Goal: Ask a question

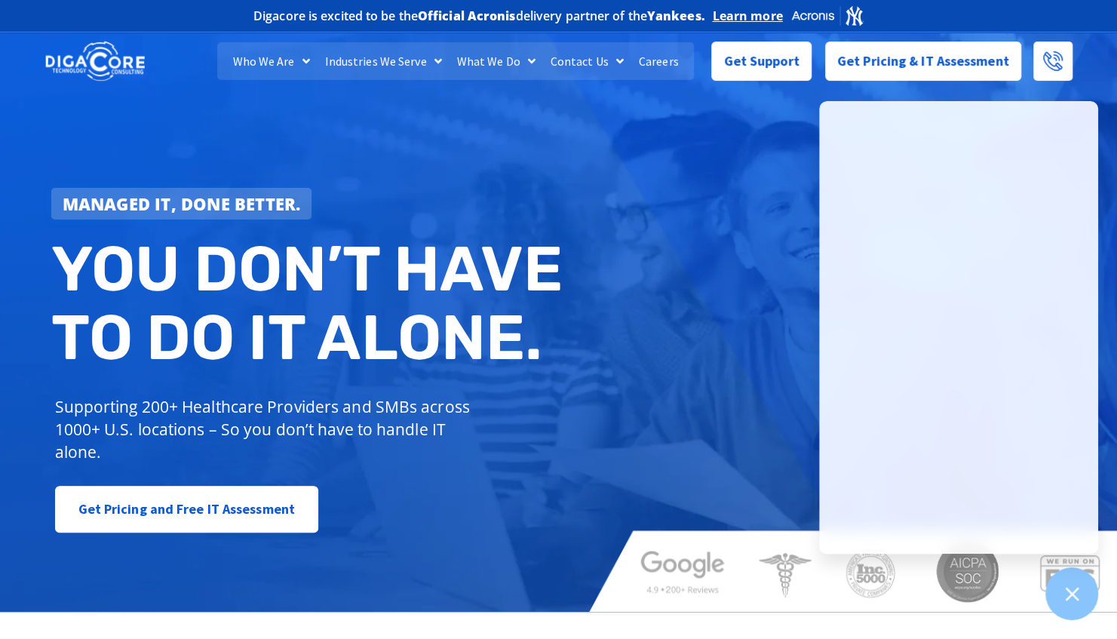
click at [614, 195] on div "Managed IT, done better. You don’t have to do IT alone. Supporting 200+ Healthc…" at bounding box center [558, 317] width 1117 height 587
click at [706, 184] on div "Managed IT, done better. You don’t have to do IT alone. Supporting 200+ Healthc…" at bounding box center [558, 317] width 1117 height 587
click at [750, 59] on span "Get Support" at bounding box center [761, 55] width 75 height 30
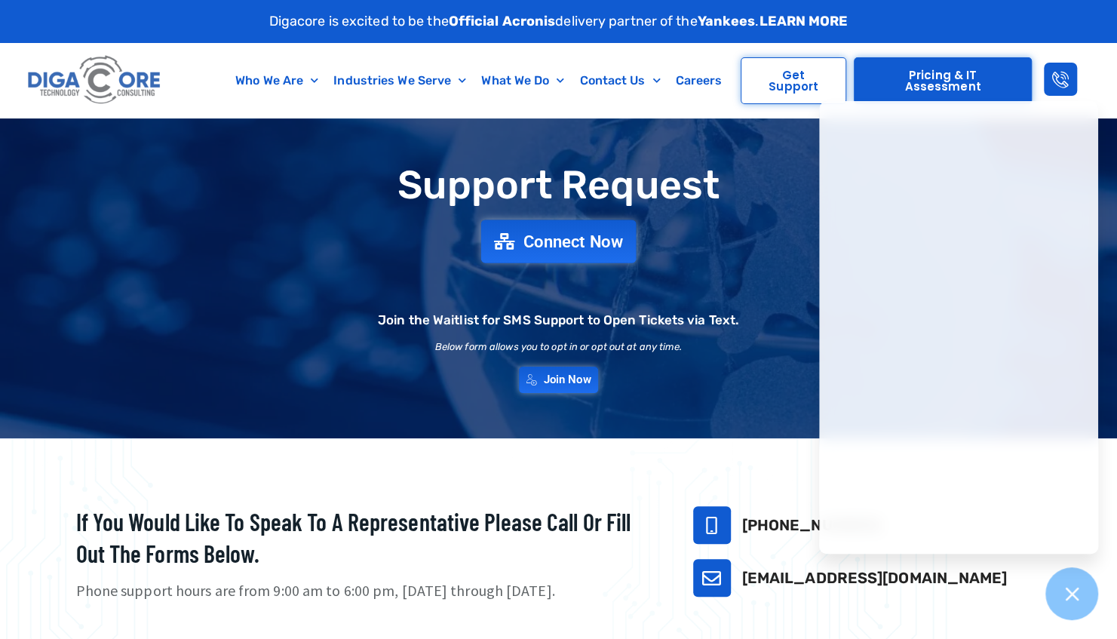
click at [544, 243] on span "Connect Now" at bounding box center [573, 241] width 100 height 17
